Goal: Information Seeking & Learning: Learn about a topic

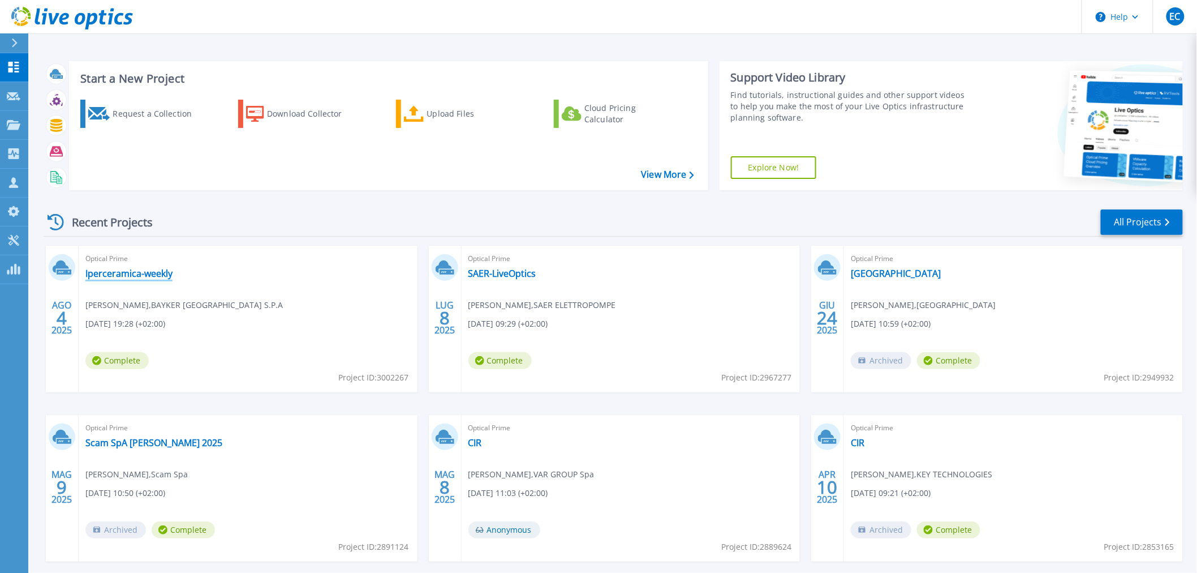
click at [147, 275] on link "Iperceramica-weekly" at bounding box center [128, 273] width 87 height 11
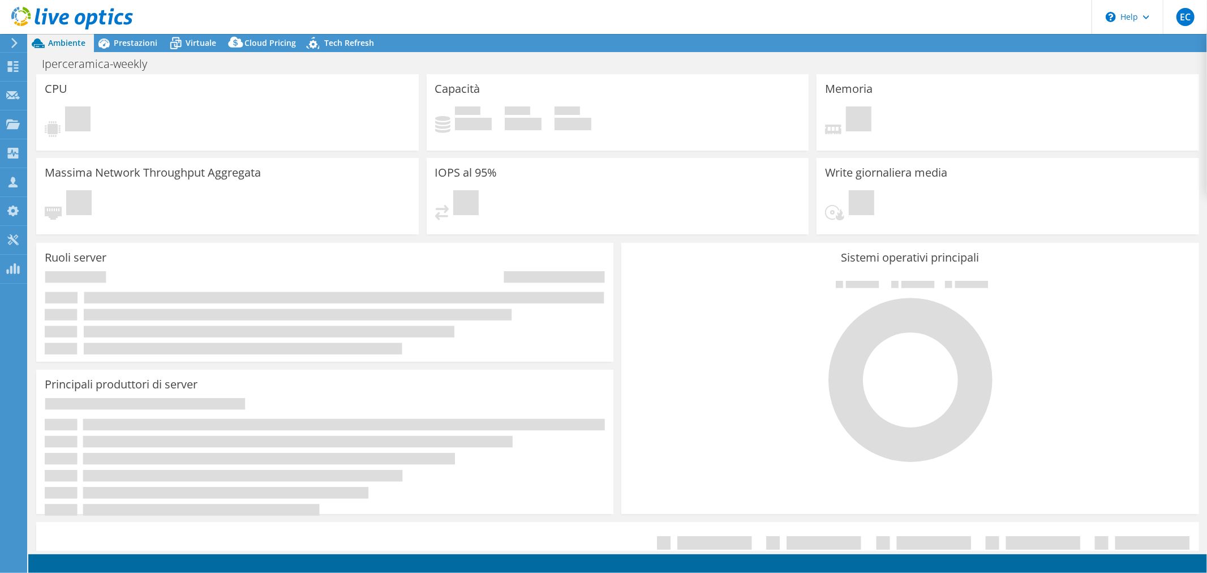
select select "EULondon"
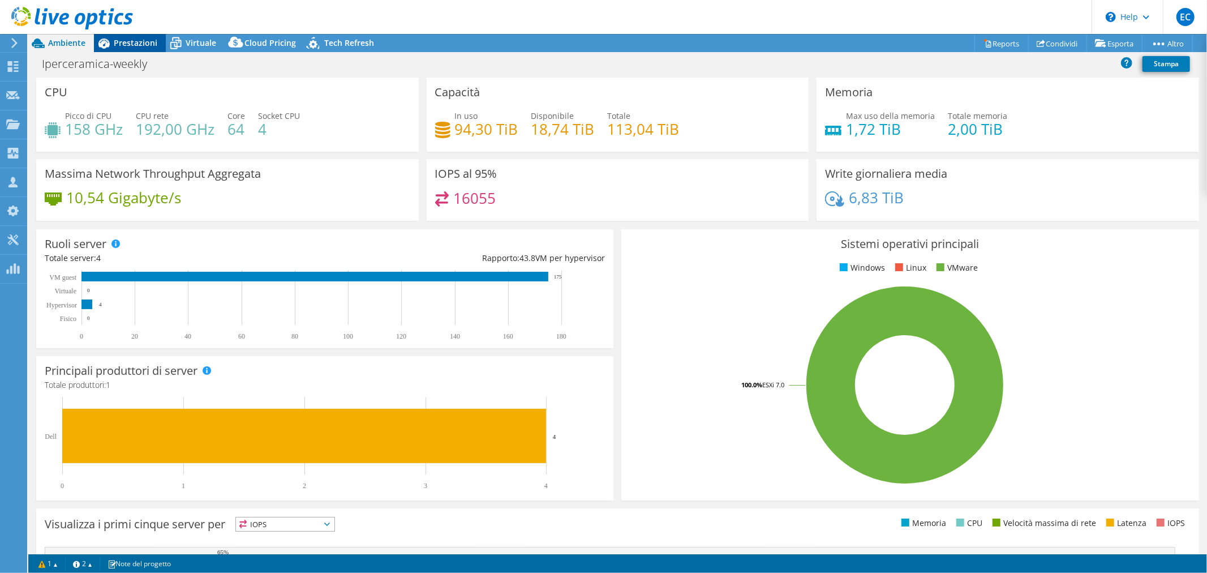
click at [148, 44] on span "Prestazioni" at bounding box center [136, 42] width 44 height 11
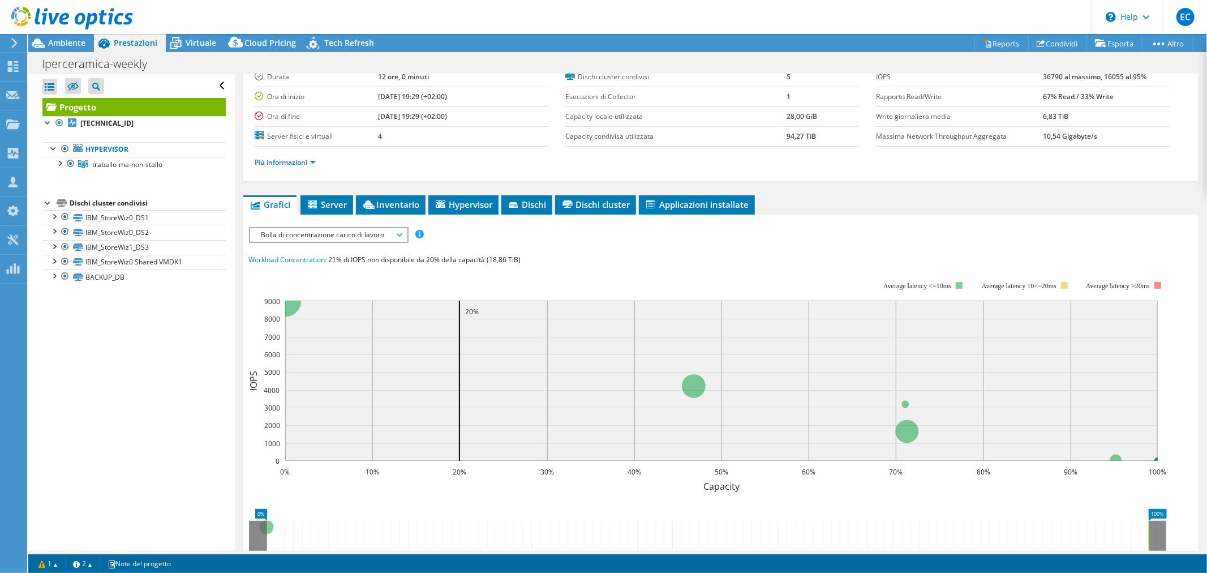
scroll to position [188, 0]
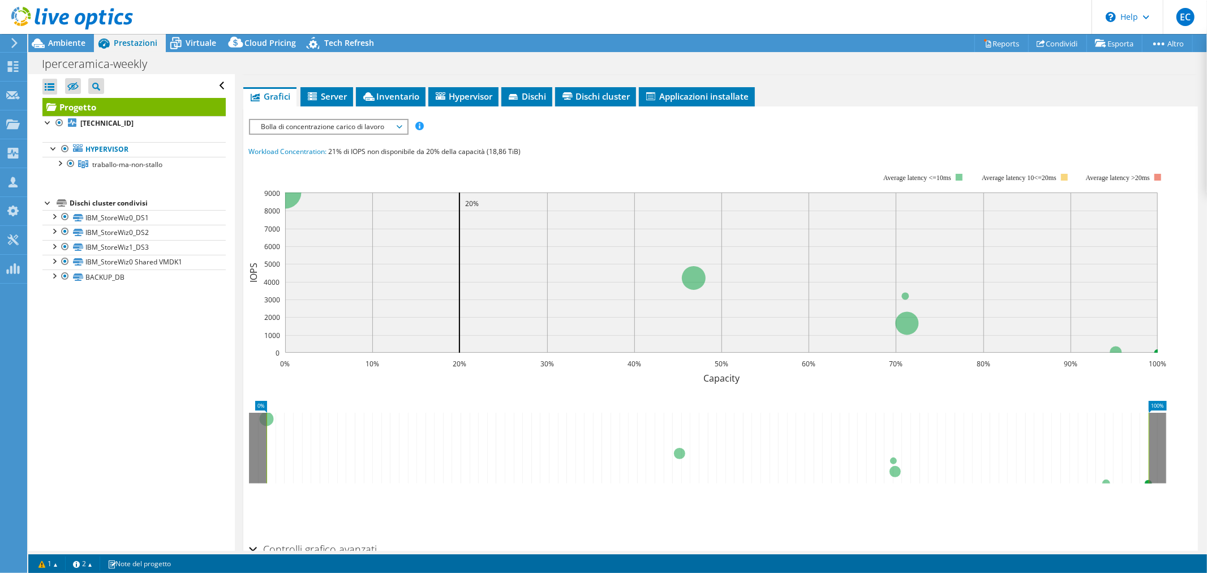
click at [399, 126] on span "Bolla di concentrazione carico di lavoro" at bounding box center [328, 127] width 145 height 14
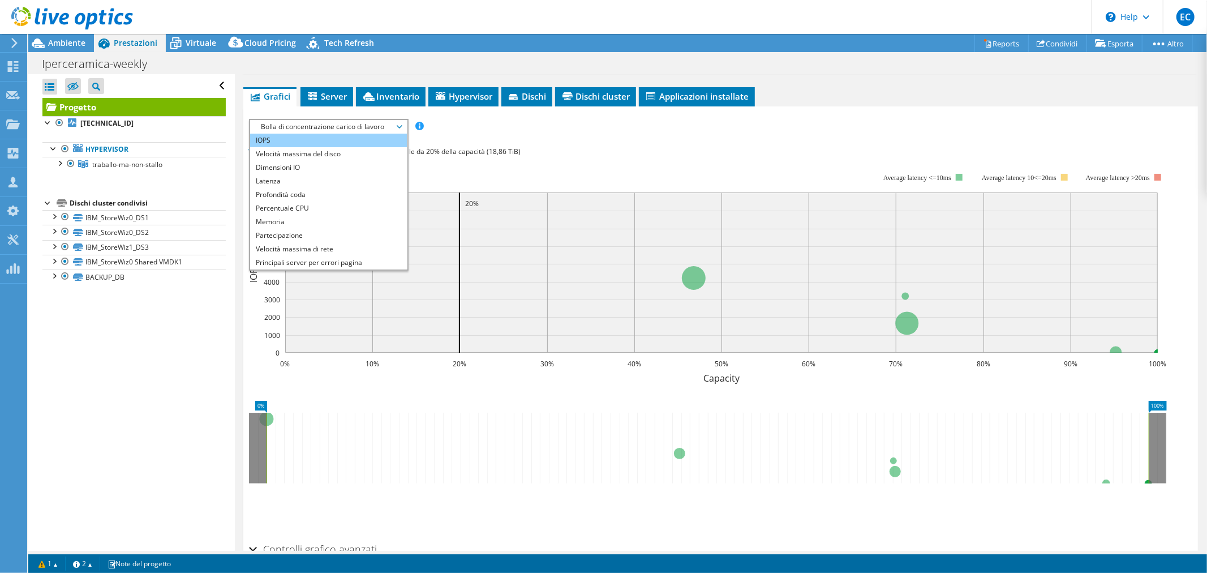
click at [337, 137] on li "IOPS" at bounding box center [328, 141] width 157 height 14
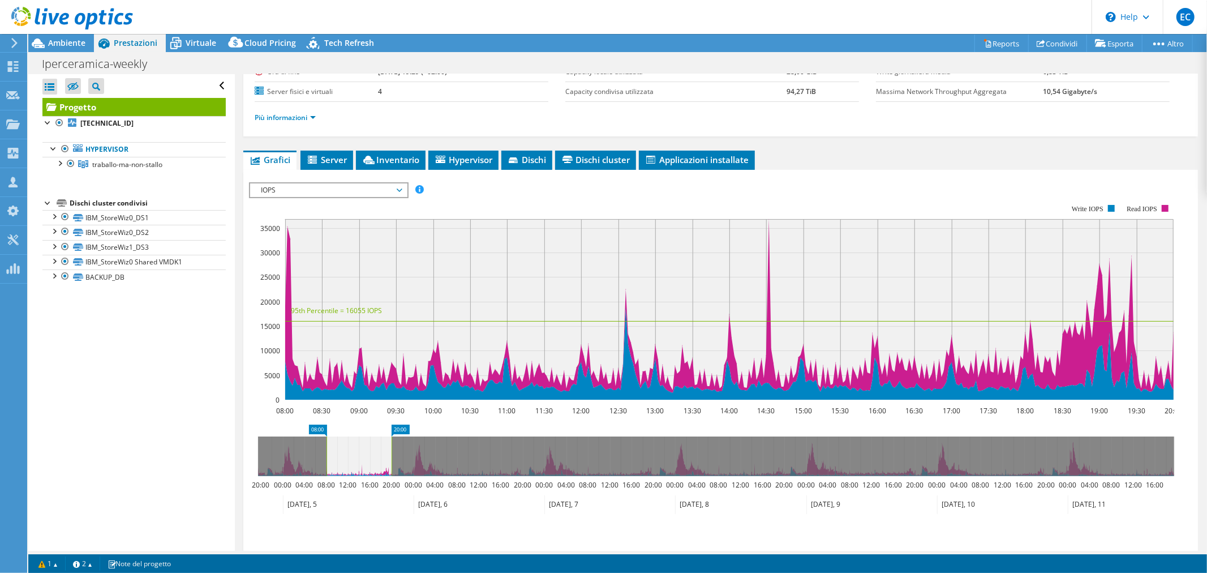
scroll to position [126, 0]
drag, startPoint x: 325, startPoint y: 462, endPoint x: 257, endPoint y: 466, distance: 68.0
click at [257, 466] on rect at bounding box center [258, 456] width 5 height 40
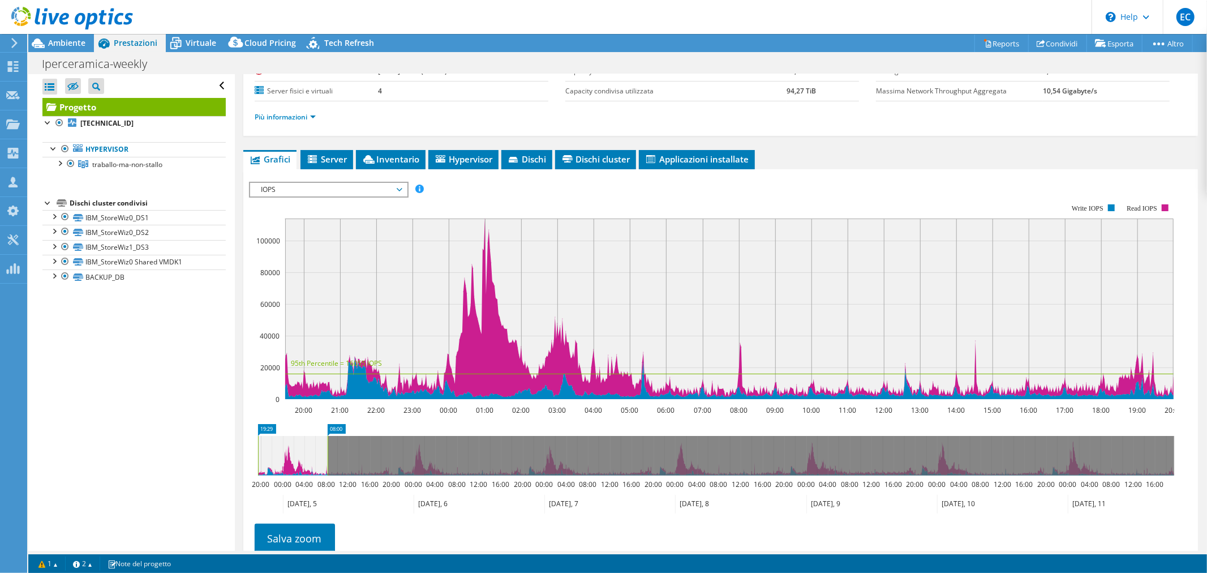
drag, startPoint x: 392, startPoint y: 460, endPoint x: 328, endPoint y: 461, distance: 63.9
click at [328, 461] on rect at bounding box center [327, 456] width 5 height 40
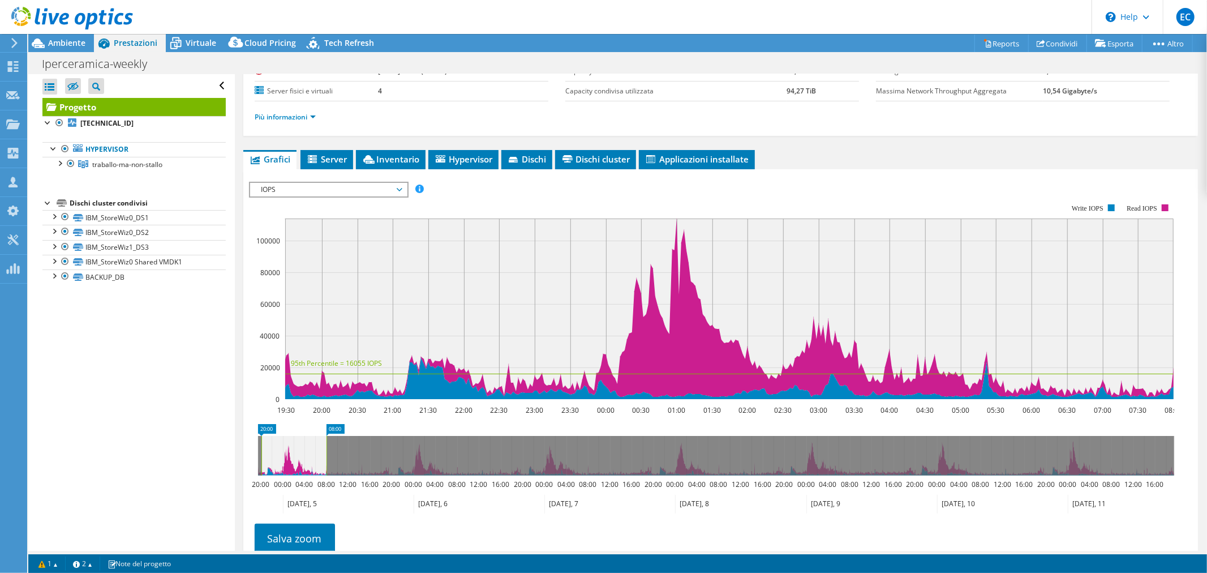
click at [260, 449] on rect at bounding box center [261, 456] width 5 height 40
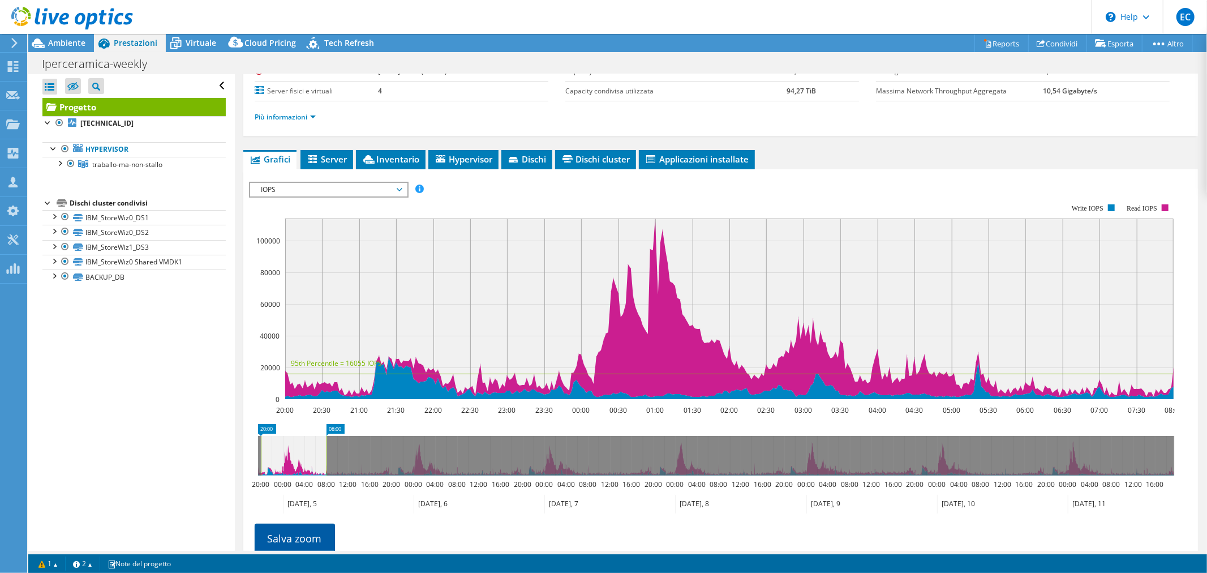
click at [319, 534] on link "Salva zoom" at bounding box center [295, 537] width 80 height 29
click at [400, 188] on span "IOPS" at bounding box center [328, 190] width 145 height 14
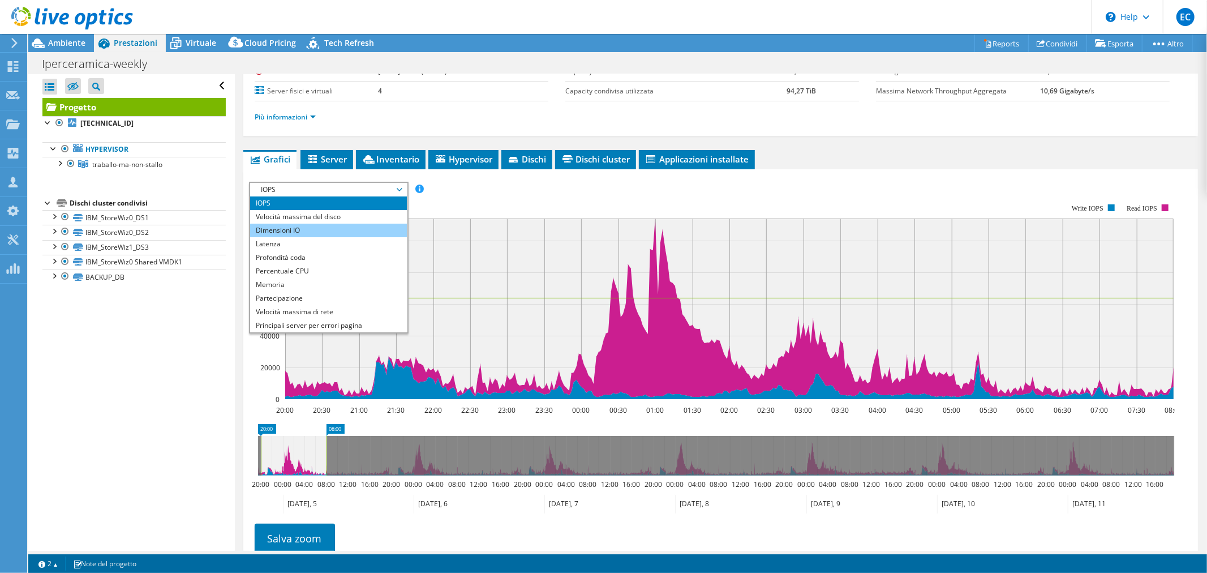
click at [316, 230] on li "Dimensioni IO" at bounding box center [328, 230] width 157 height 14
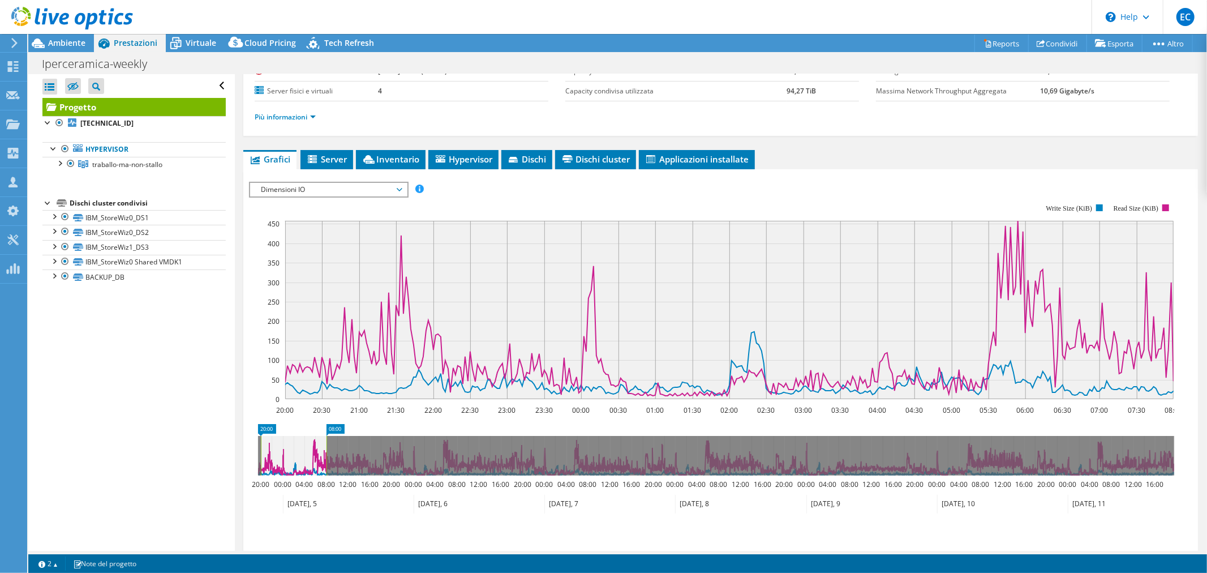
click at [400, 185] on span "Dimensioni IO" at bounding box center [328, 190] width 145 height 14
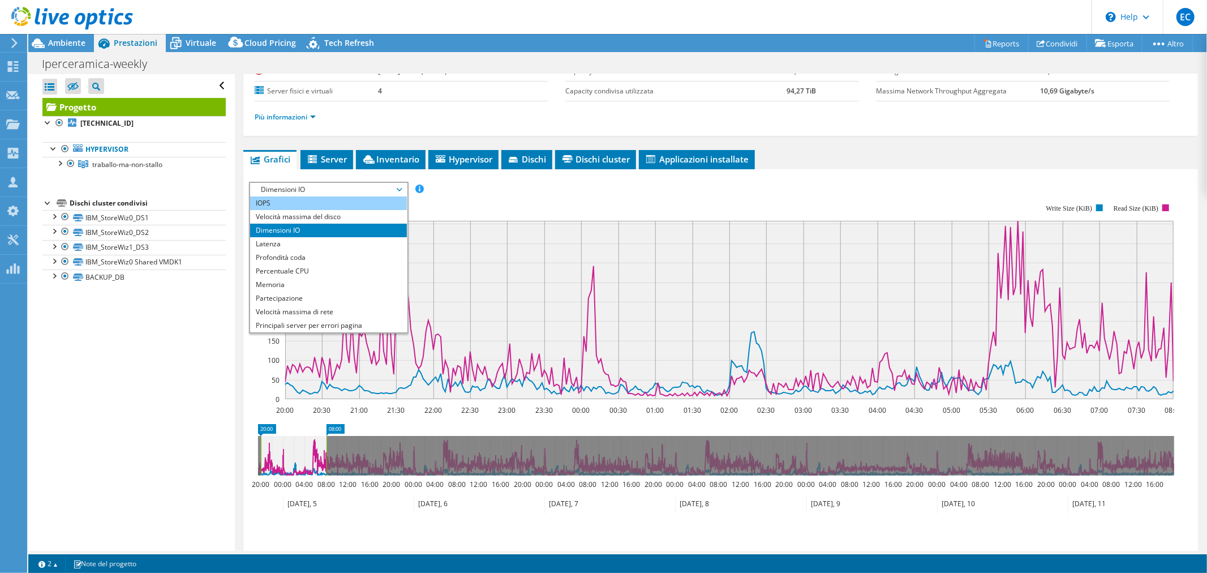
click at [298, 200] on li "IOPS" at bounding box center [328, 203] width 157 height 14
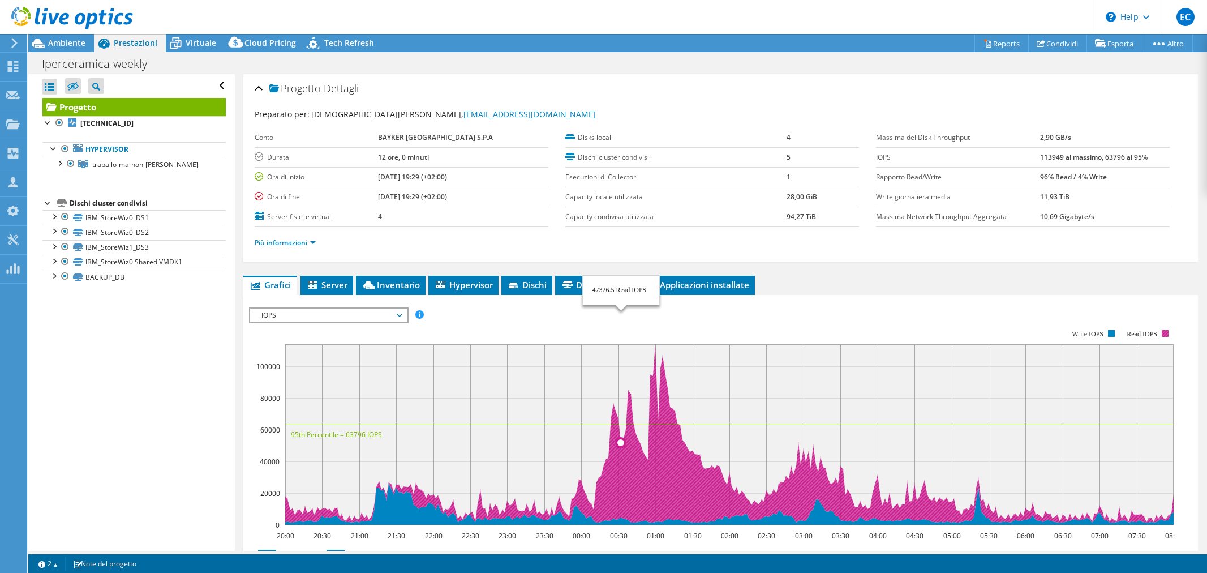
select select "EULondon"
select select "USD"
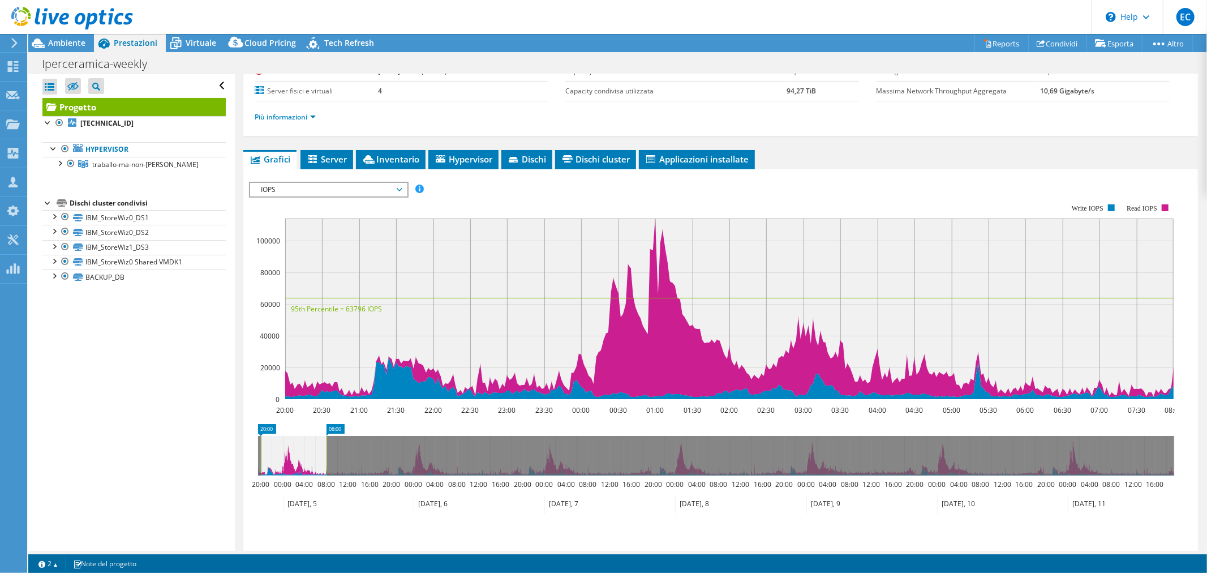
click at [399, 183] on span "IOPS" at bounding box center [328, 190] width 145 height 14
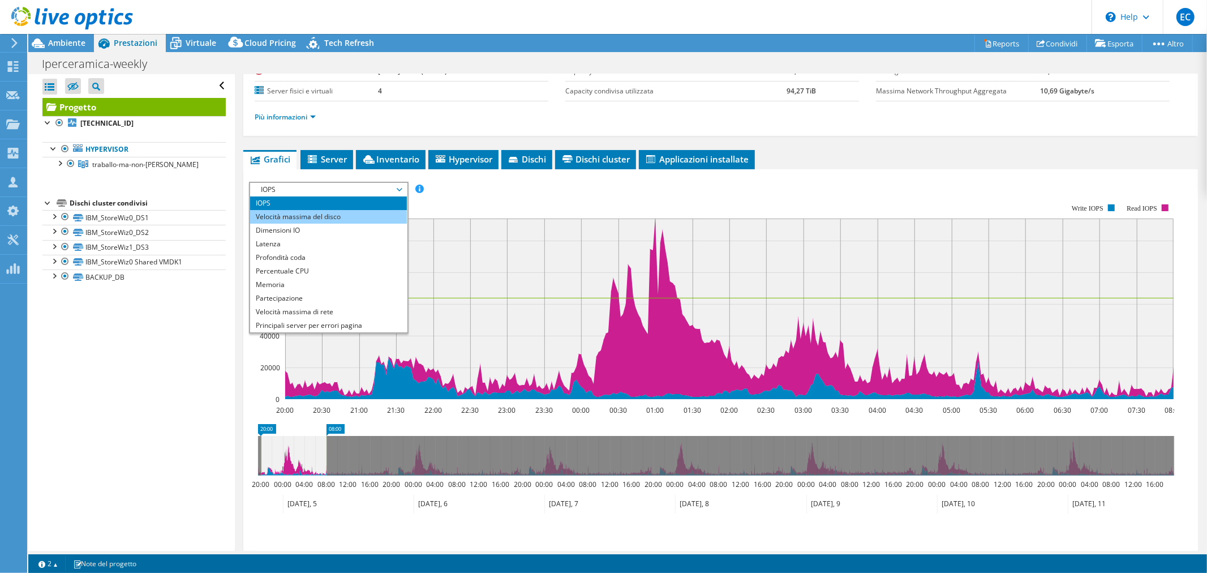
click at [352, 217] on li "Velocità massima del disco" at bounding box center [328, 217] width 157 height 14
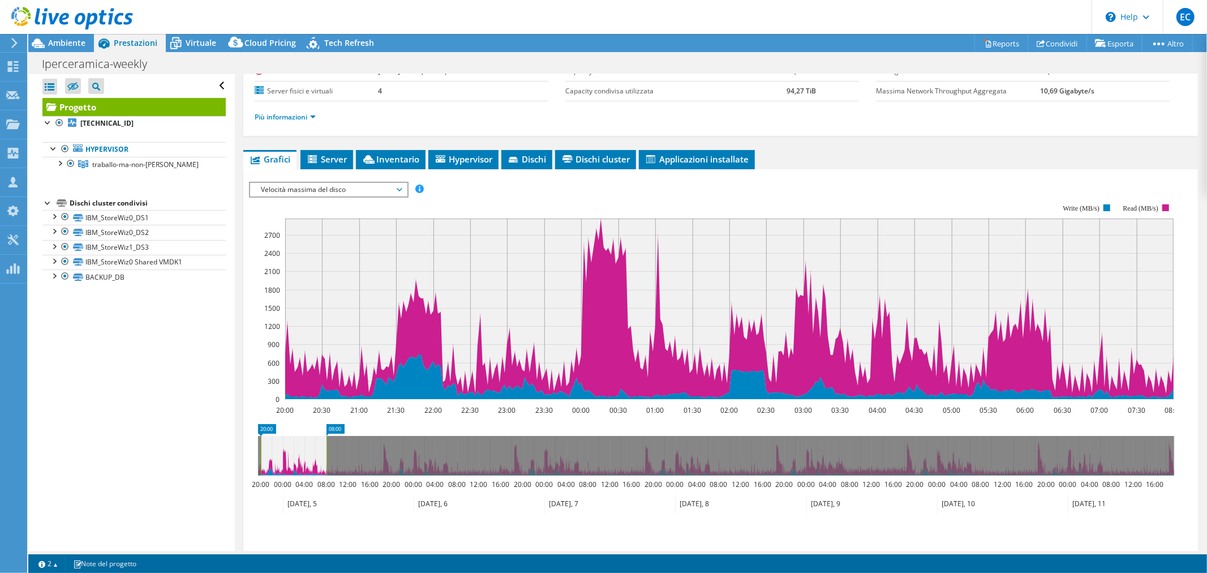
click at [403, 184] on span "Velocità massima del disco" at bounding box center [328, 190] width 157 height 14
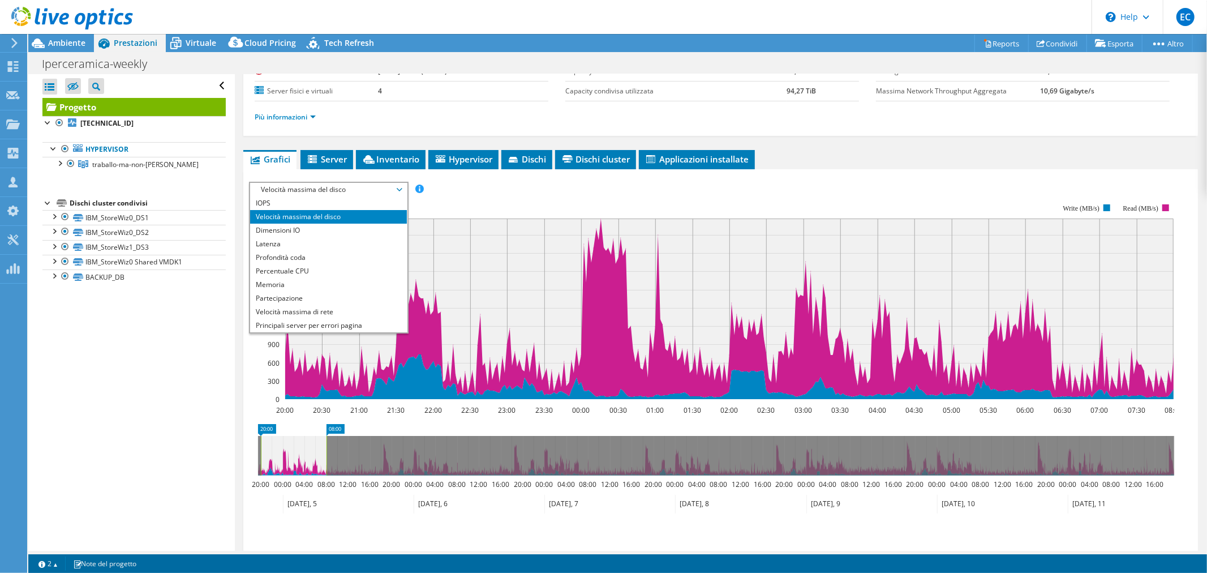
click at [342, 210] on li "Velocità massima del disco" at bounding box center [328, 217] width 157 height 14
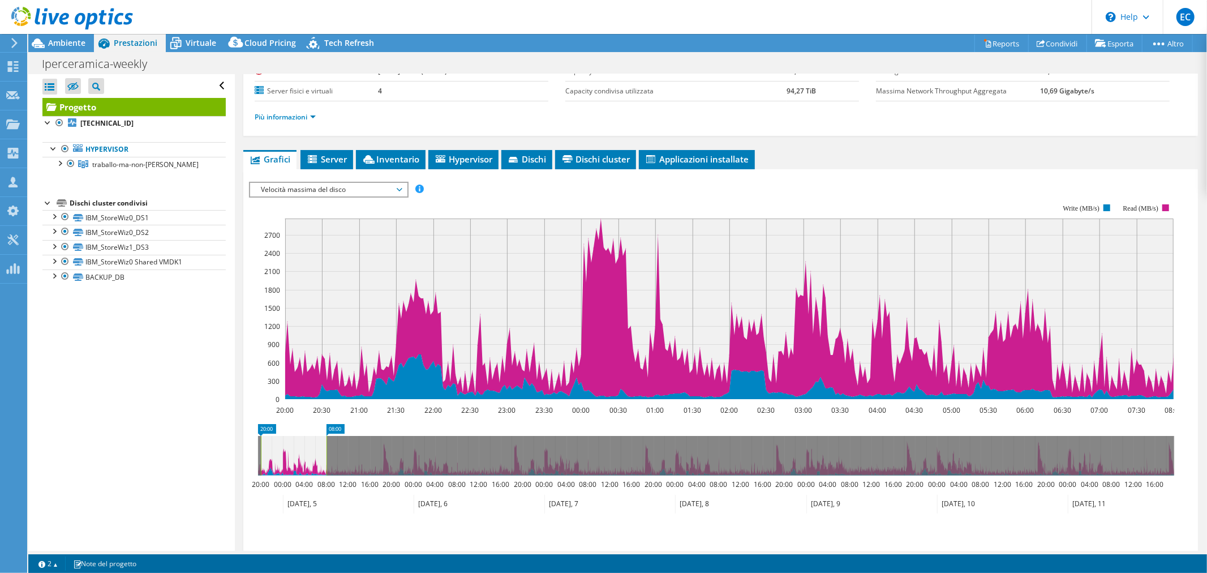
click at [403, 190] on span "Velocità massima del disco" at bounding box center [328, 190] width 157 height 14
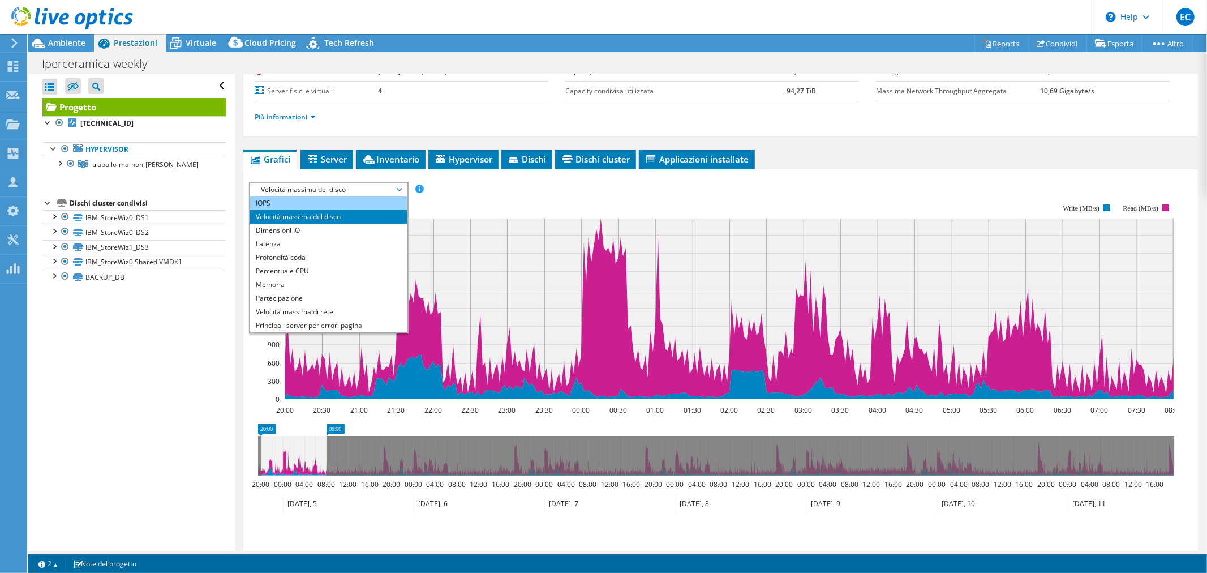
click at [295, 201] on li "IOPS" at bounding box center [328, 203] width 157 height 14
